Goal: Check status: Check status

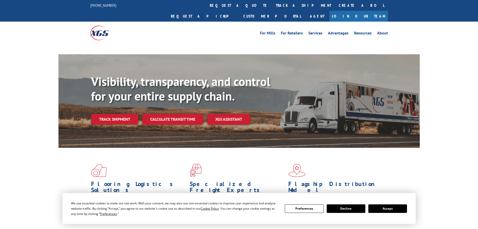
click at [119, 102] on div "Visibility, transparency, and control for your entire supply chain. Track shipm…" at bounding box center [255, 109] width 329 height 70
click at [116, 114] on link "Track shipment" at bounding box center [114, 119] width 47 height 11
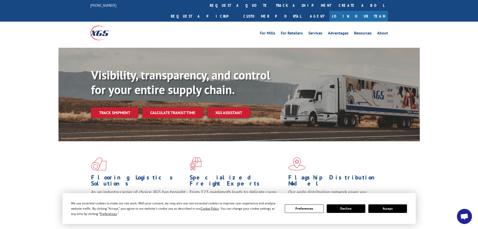
drag, startPoint x: 123, startPoint y: 107, endPoint x: 205, endPoint y: 117, distance: 82.7
click at [123, 107] on div "Visibility, transparency, and control for your entire supply chain. Track shipm…" at bounding box center [255, 103] width 329 height 70
click at [115, 107] on link "Track shipment" at bounding box center [114, 112] width 47 height 11
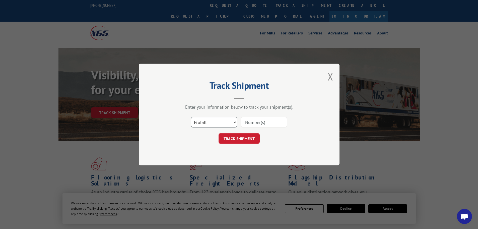
drag, startPoint x: 209, startPoint y: 124, endPoint x: 211, endPoint y: 127, distance: 2.7
click at [209, 124] on select "Select category... Probill BOL PO" at bounding box center [214, 122] width 46 height 11
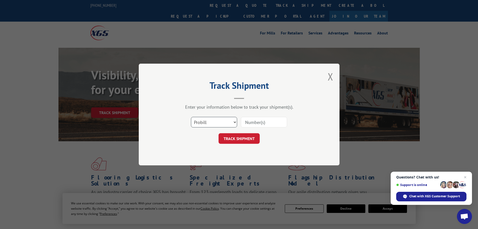
select select "po"
click at [191, 117] on select "Select category... Probill BOL PO" at bounding box center [214, 122] width 46 height 11
click at [257, 123] on input at bounding box center [264, 122] width 46 height 11
paste input "20557886"
type input "20557886"
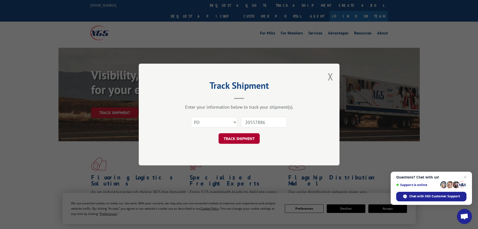
click at [236, 136] on button "TRACK SHIPMENT" at bounding box center [238, 138] width 41 height 11
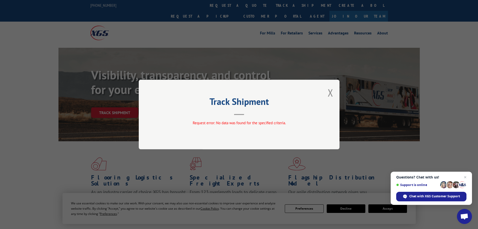
click at [332, 92] on button "Close modal" at bounding box center [331, 92] width 6 height 13
